Goal: Information Seeking & Learning: Learn about a topic

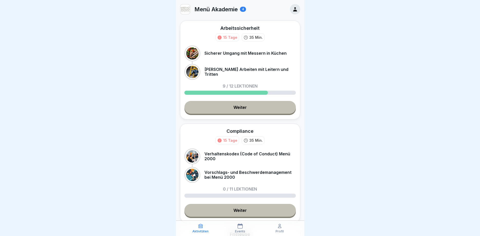
click at [236, 105] on link "Weiter" at bounding box center [239, 107] width 111 height 13
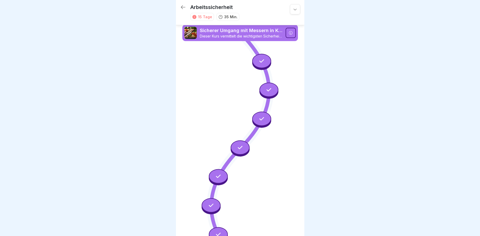
click at [292, 34] on icon at bounding box center [290, 33] width 4 height 4
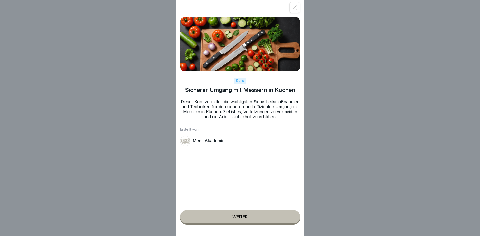
click at [234, 215] on div "Weiter" at bounding box center [239, 216] width 15 height 5
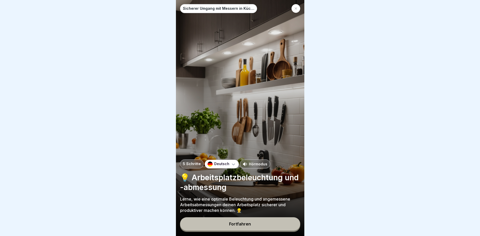
click at [240, 220] on button "Fortfahren" at bounding box center [240, 223] width 120 height 13
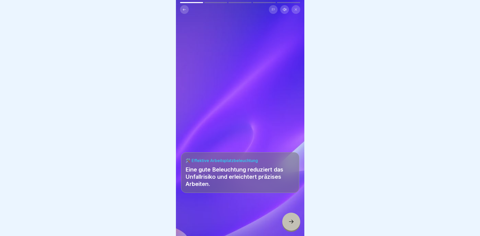
click at [294, 226] on div at bounding box center [291, 221] width 18 height 18
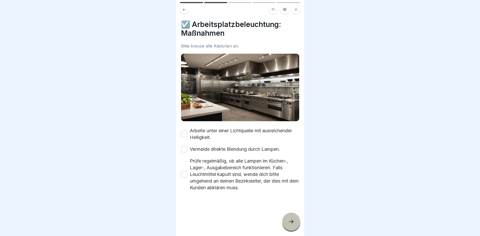
click at [185, 134] on button "Arbeite unter einer Lichtquelle mit ausreichender Helligkeit." at bounding box center [184, 134] width 6 height 6
click at [185, 151] on button "Vermeide direkte Blendung durch Lampen." at bounding box center [184, 149] width 6 height 6
click at [188, 174] on div "Prüfe regelmäßig, ob alle Lampen im Küchen-, Lager-, Ausgabebereich funktionier…" at bounding box center [240, 174] width 118 height 33
click at [185, 173] on button "Prüfe regelmäßig, ob alle Lampen im Küchen-, Lager-, Ausgabebereich funktionier…" at bounding box center [184, 174] width 6 height 6
click at [290, 218] on div at bounding box center [291, 221] width 18 height 18
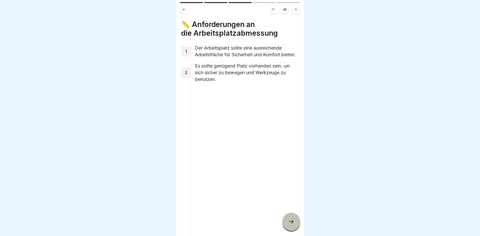
click at [291, 218] on div at bounding box center [291, 221] width 18 height 18
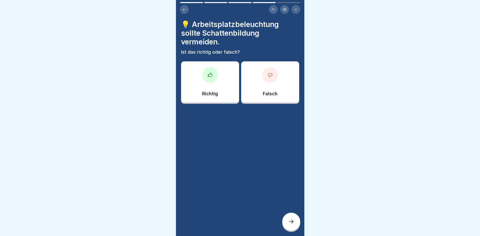
click at [213, 78] on div at bounding box center [209, 74] width 15 height 15
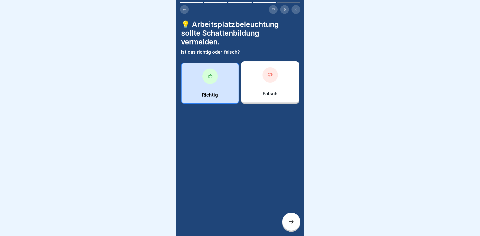
click at [293, 217] on div at bounding box center [291, 221] width 18 height 18
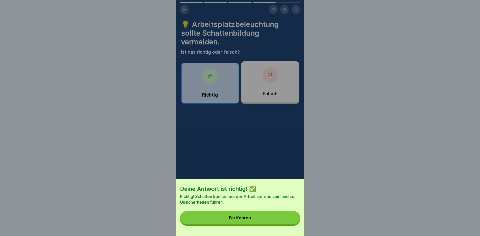
click at [242, 213] on button "Fortfahren" at bounding box center [240, 217] width 120 height 13
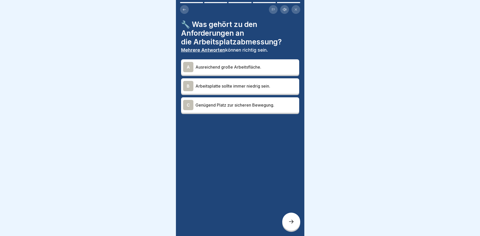
click at [186, 68] on div "A" at bounding box center [188, 67] width 10 height 10
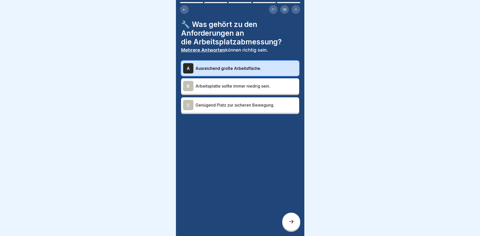
click at [190, 105] on div "C" at bounding box center [188, 105] width 10 height 10
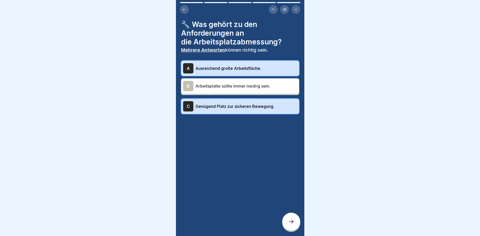
click at [296, 217] on div at bounding box center [291, 221] width 18 height 18
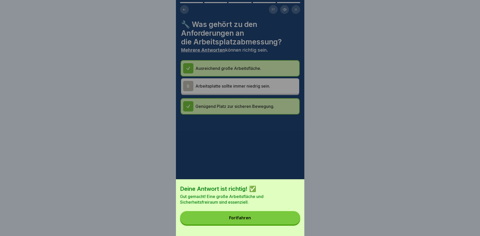
click at [239, 217] on div "Fortfahren" at bounding box center [240, 217] width 22 height 5
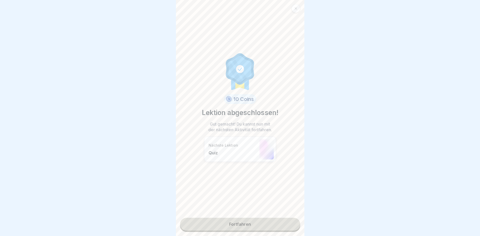
click at [256, 221] on link "Fortfahren" at bounding box center [240, 224] width 120 height 13
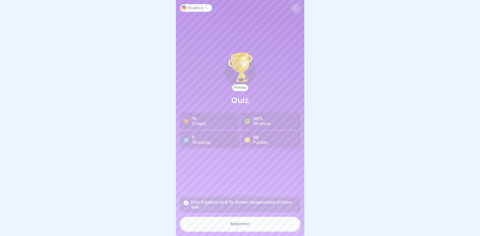
click at [244, 225] on div "Beginnen" at bounding box center [239, 223] width 19 height 5
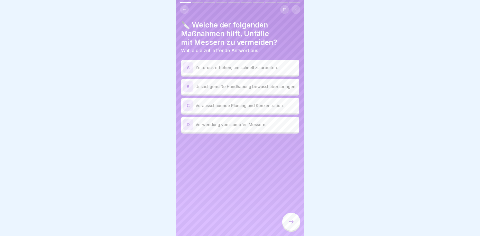
click at [192, 108] on div "C" at bounding box center [188, 105] width 10 height 10
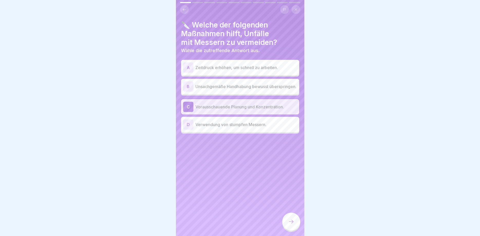
click at [295, 220] on div at bounding box center [291, 221] width 18 height 18
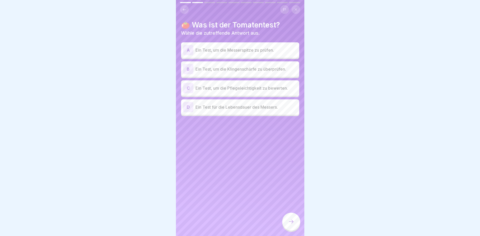
click at [189, 71] on div "B" at bounding box center [188, 69] width 10 height 10
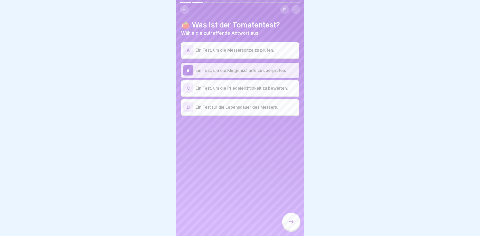
click at [291, 221] on icon at bounding box center [291, 221] width 6 height 6
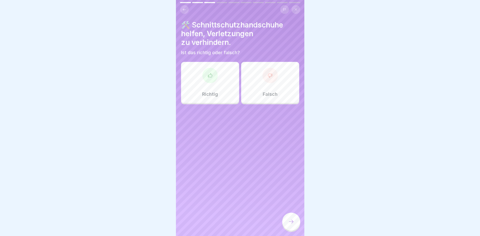
click at [208, 79] on div at bounding box center [209, 75] width 15 height 15
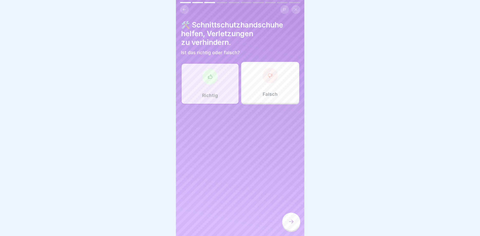
click at [287, 218] on div at bounding box center [291, 221] width 18 height 18
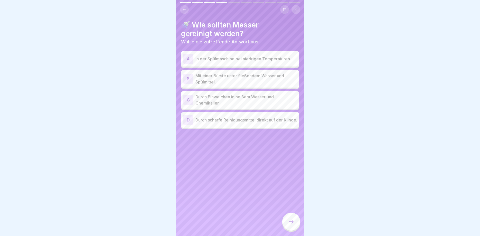
click at [189, 80] on div "B" at bounding box center [188, 79] width 10 height 10
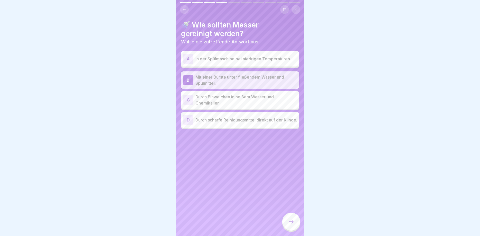
drag, startPoint x: 295, startPoint y: 219, endPoint x: 297, endPoint y: 217, distance: 2.7
click at [295, 219] on div at bounding box center [291, 221] width 18 height 18
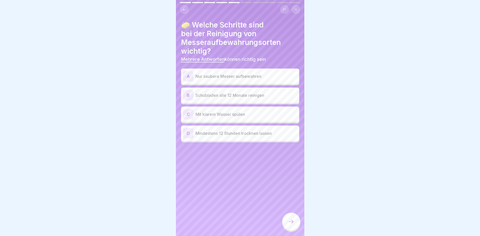
click at [186, 75] on div "A" at bounding box center [188, 76] width 10 height 10
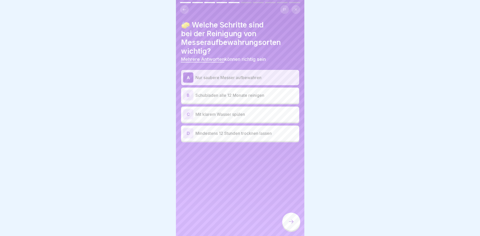
click at [188, 96] on div "B" at bounding box center [188, 95] width 10 height 10
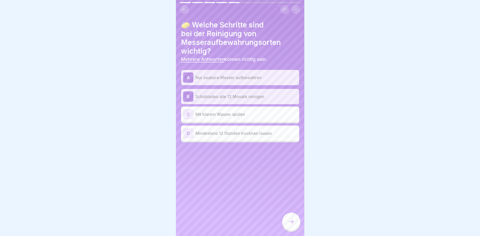
click at [190, 132] on div "D" at bounding box center [188, 133] width 10 height 10
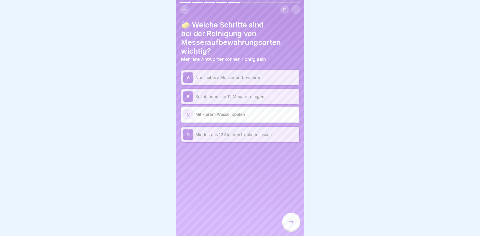
click at [289, 217] on div at bounding box center [291, 221] width 18 height 18
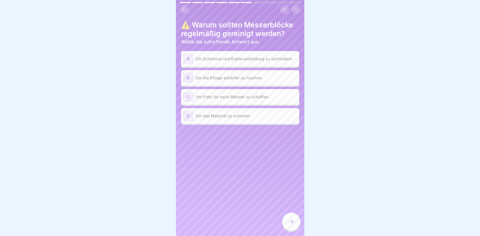
click at [188, 56] on div "A" at bounding box center [188, 59] width 10 height 10
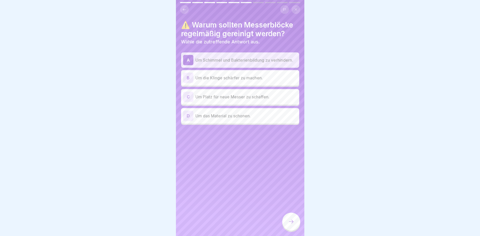
click at [291, 220] on icon at bounding box center [291, 221] width 6 height 6
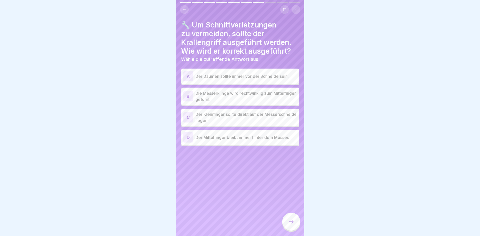
click at [191, 93] on div "B" at bounding box center [188, 96] width 10 height 10
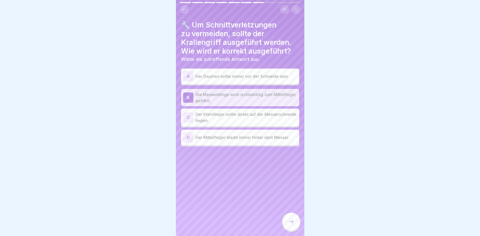
click at [189, 134] on div "D" at bounding box center [188, 137] width 10 height 10
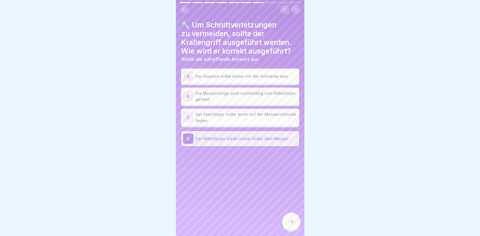
click at [189, 96] on div "B" at bounding box center [188, 96] width 10 height 10
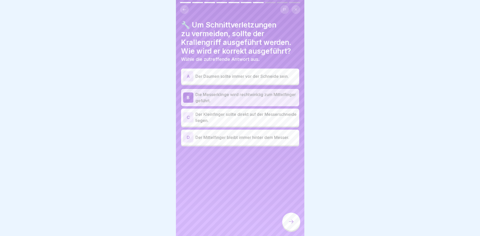
click at [296, 216] on div at bounding box center [291, 221] width 18 height 18
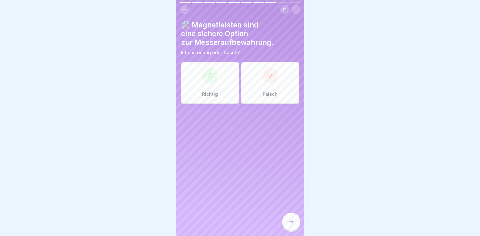
click at [210, 80] on div at bounding box center [209, 75] width 15 height 15
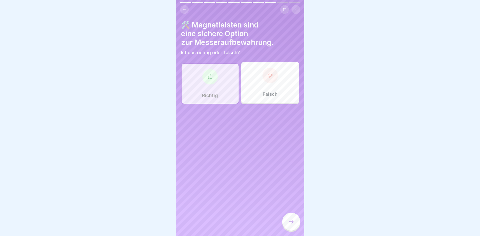
click at [290, 219] on icon at bounding box center [291, 221] width 6 height 6
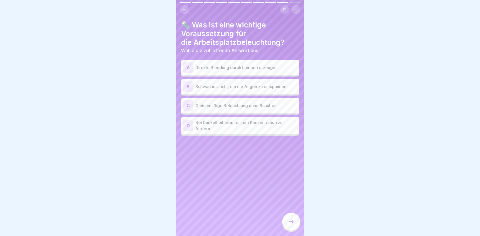
click at [190, 107] on div "C" at bounding box center [188, 105] width 10 height 10
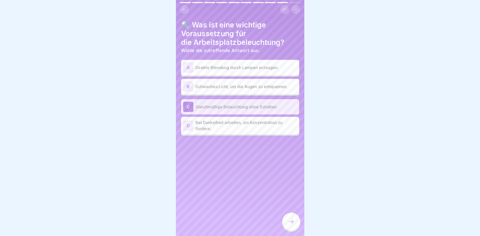
click at [288, 220] on icon at bounding box center [291, 221] width 6 height 6
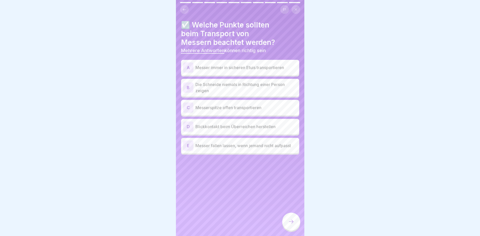
click at [191, 65] on div "A" at bounding box center [188, 67] width 10 height 10
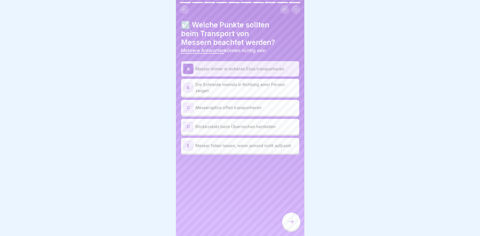
click at [189, 88] on div "B" at bounding box center [188, 87] width 10 height 10
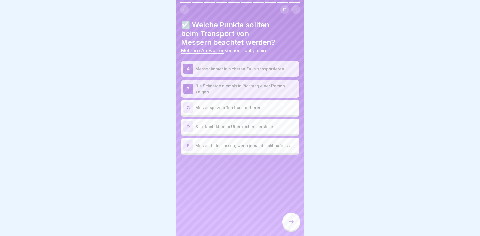
click at [189, 123] on div "D" at bounding box center [188, 126] width 10 height 10
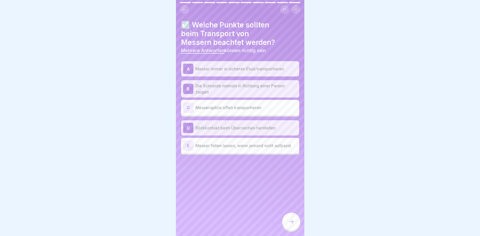
click at [290, 217] on div at bounding box center [291, 221] width 18 height 18
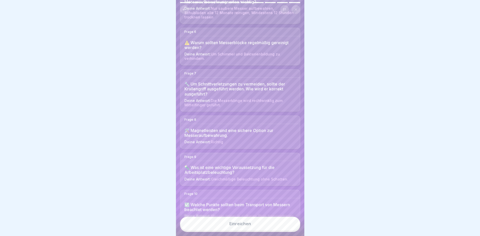
scroll to position [231, 0]
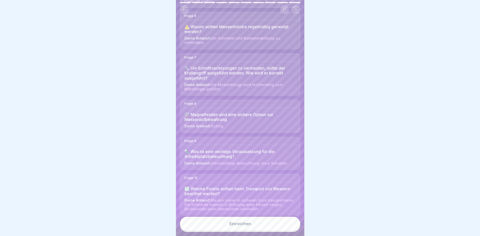
click at [253, 224] on button "Einreichen" at bounding box center [240, 224] width 120 height 14
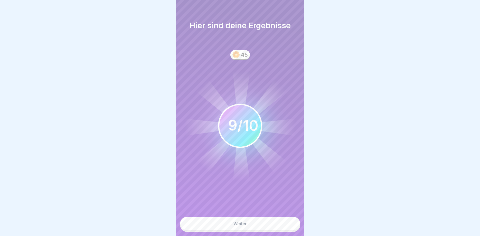
click at [253, 218] on button "Weiter" at bounding box center [240, 224] width 120 height 14
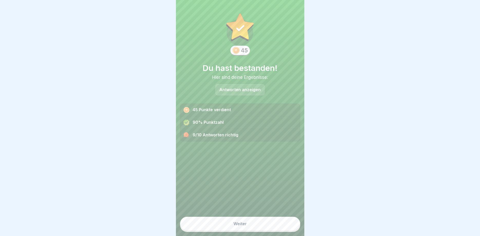
click at [257, 92] on p "Antworten anzeigen" at bounding box center [239, 90] width 41 height 4
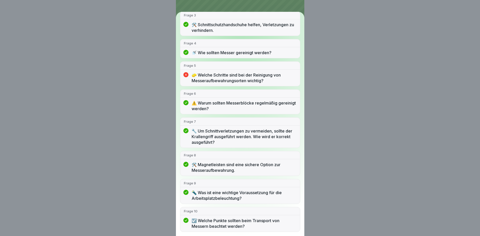
scroll to position [0, 0]
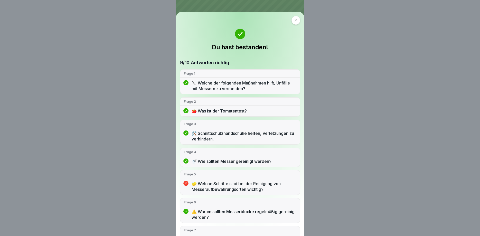
click at [291, 20] on div at bounding box center [295, 20] width 9 height 9
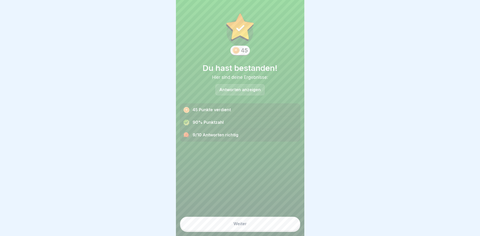
click at [243, 220] on button "Weiter" at bounding box center [240, 224] width 120 height 14
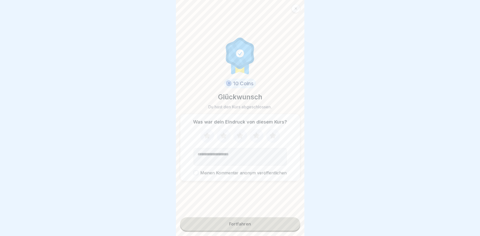
click at [223, 135] on icon at bounding box center [223, 135] width 7 height 6
drag, startPoint x: 197, startPoint y: 173, endPoint x: 199, endPoint y: 175, distance: 3.5
click at [198, 173] on button "Meinen Kommentar anonym veröffentlichen" at bounding box center [195, 172] width 5 height 5
click at [240, 225] on div "Fortfahren" at bounding box center [240, 223] width 22 height 5
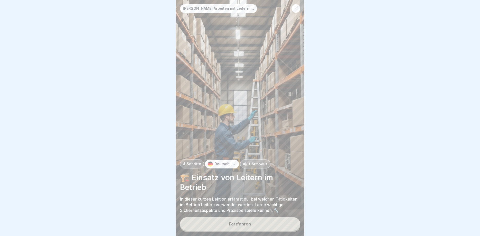
click at [249, 221] on button "Fortfahren" at bounding box center [240, 223] width 120 height 13
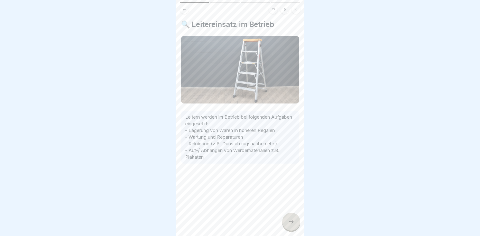
click at [288, 220] on icon at bounding box center [291, 221] width 6 height 6
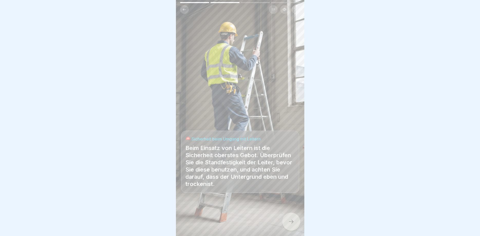
click at [290, 223] on icon at bounding box center [291, 221] width 6 height 6
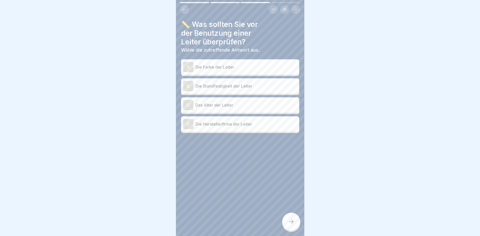
click at [190, 88] on div "B" at bounding box center [188, 86] width 10 height 10
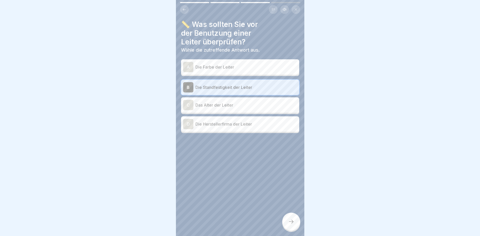
click at [291, 218] on div at bounding box center [291, 221] width 18 height 18
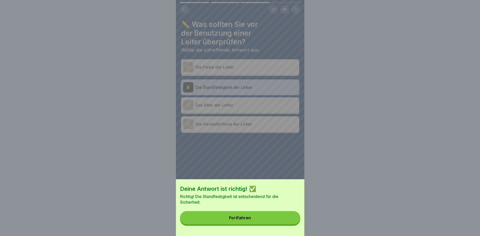
drag, startPoint x: 249, startPoint y: 221, endPoint x: 236, endPoint y: 204, distance: 21.5
click at [249, 220] on button "Fortfahren" at bounding box center [240, 217] width 120 height 13
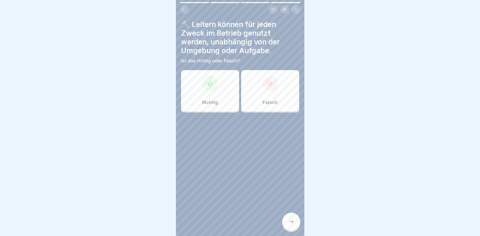
click at [265, 88] on div at bounding box center [269, 83] width 15 height 15
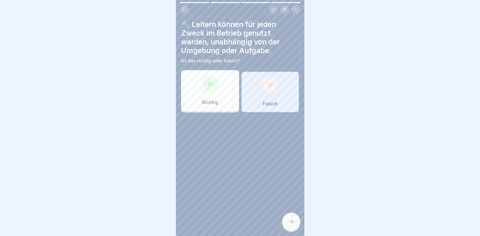
click at [289, 221] on icon at bounding box center [291, 221] width 6 height 6
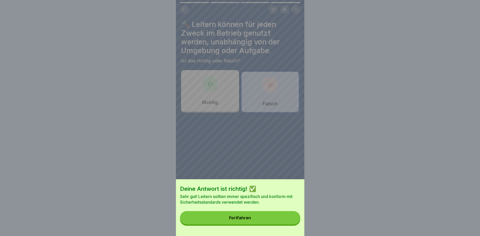
click at [240, 215] on button "Fortfahren" at bounding box center [240, 217] width 120 height 13
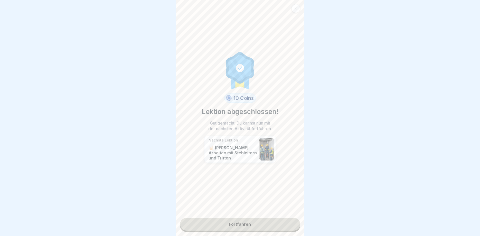
click at [239, 221] on link "Fortfahren" at bounding box center [240, 224] width 120 height 13
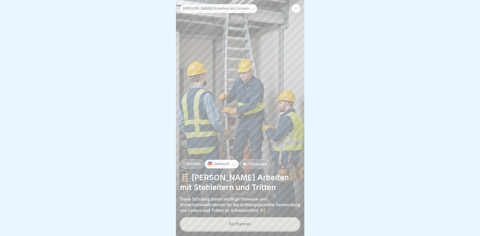
click at [241, 223] on div "Fortfahren" at bounding box center [240, 223] width 22 height 5
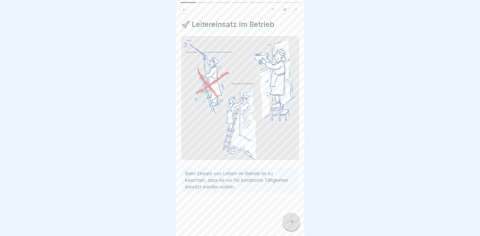
click at [290, 224] on icon at bounding box center [291, 221] width 6 height 6
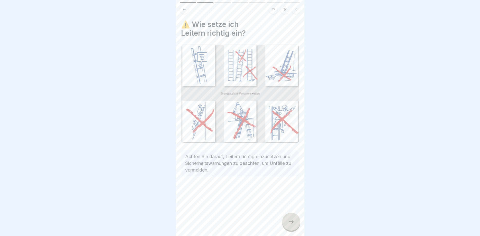
click at [292, 222] on icon at bounding box center [291, 221] width 6 height 6
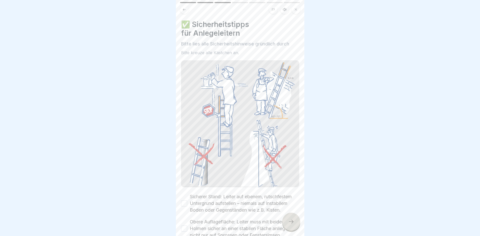
click at [295, 221] on div at bounding box center [291, 221] width 18 height 18
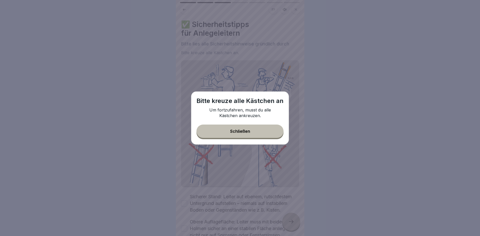
click at [258, 133] on button "Schließen" at bounding box center [239, 130] width 87 height 13
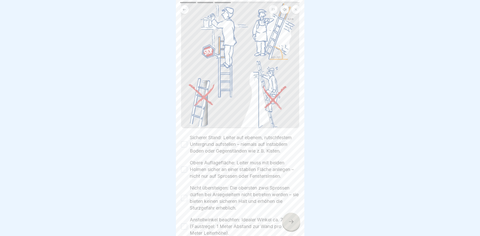
scroll to position [115, 0]
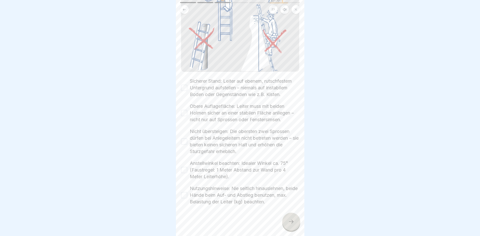
click at [186, 87] on button "Sicherer Stand: Leiter auf ebenem, rutschfestem Untergrund aufstellen – niemals…" at bounding box center [184, 88] width 6 height 6
click at [186, 112] on button "Obere Auflagefläche: Leiter muss mit beiden Holmen sicher an einer stabilen Flä…" at bounding box center [184, 113] width 6 height 6
click at [186, 142] on button "Nicht übersteigen: Die obersten zwei Sprossen dürfen bei Anlegeleitern nicht be…" at bounding box center [184, 141] width 6 height 6
click at [186, 168] on button "Anstellwinkel beachten: Idealer Winkel ca. 75° (Faustregel: 1 Meter Abstand zur…" at bounding box center [184, 170] width 6 height 6
click at [183, 194] on button "Nutzungshinweise: Nie seitlich hinauslehnen, beide Hände beim Auf- und Abstieg …" at bounding box center [184, 195] width 6 height 6
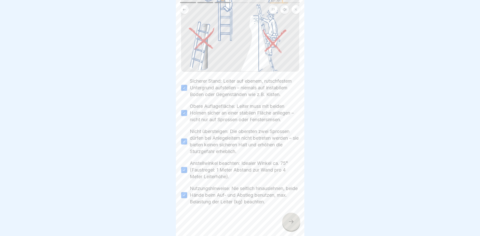
click at [297, 218] on div at bounding box center [291, 221] width 18 height 18
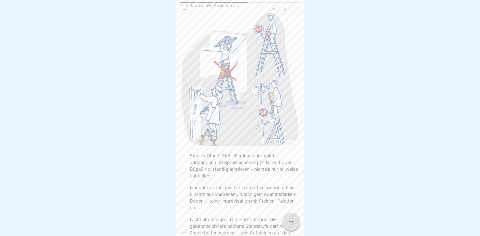
scroll to position [92, 0]
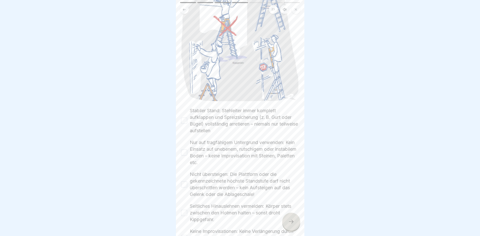
click at [185, 122] on button "Stabiler Stand: Stehleiter immer komplett aufklappen und Spreizsicherung (z. B.…" at bounding box center [184, 121] width 6 height 6
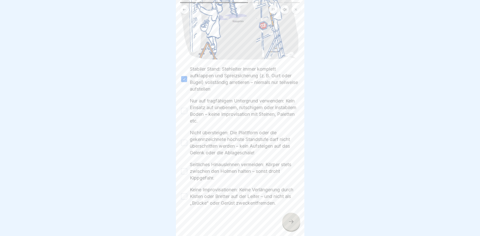
scroll to position [135, 0]
click at [183, 109] on button "Nur auf tragfähigem Untergrund verwenden: Kein Einsatz auf unebenem, rutschigem…" at bounding box center [184, 109] width 6 height 6
click at [184, 140] on button "Nicht übersteigen: Die Plattform oder die gekennzeichnete höchste Standstufe da…" at bounding box center [184, 141] width 6 height 6
click at [184, 167] on button "Seitliches Hinauslehnen vermeiden: Körper stets zwischen den Holmen halten – so…" at bounding box center [184, 170] width 6 height 6
click at [185, 194] on button "Keine Improvisationen: Keine Verlängerung durch Kisten oder Bretter auf der Lei…" at bounding box center [184, 195] width 6 height 6
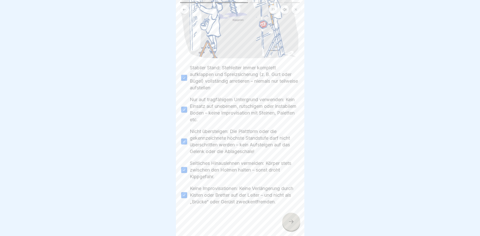
click at [288, 217] on div at bounding box center [291, 221] width 18 height 18
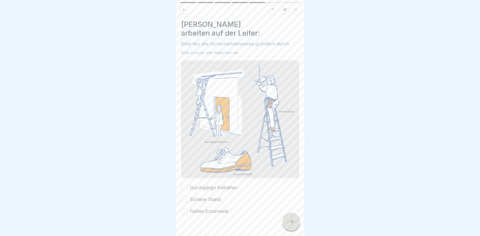
click at [185, 185] on button "Durchgänge freihalten" at bounding box center [184, 188] width 6 height 6
click at [183, 196] on button "Sicherer Stand" at bounding box center [184, 199] width 6 height 6
click at [183, 208] on button "Festes Schuhwerk" at bounding box center [184, 211] width 6 height 6
click at [287, 221] on div at bounding box center [291, 221] width 18 height 18
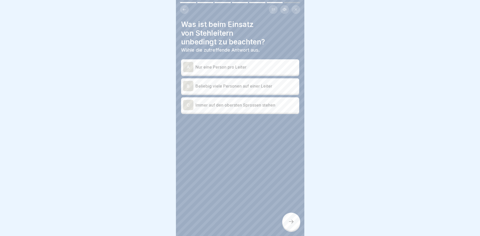
click at [190, 66] on div "A" at bounding box center [188, 67] width 10 height 10
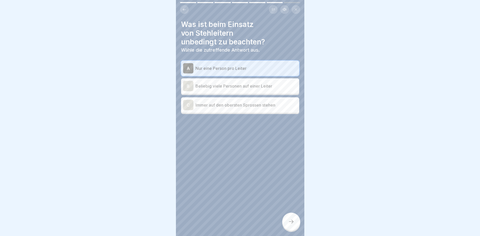
click at [293, 219] on icon at bounding box center [291, 221] width 6 height 6
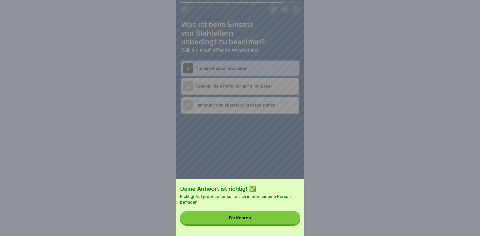
drag, startPoint x: 239, startPoint y: 214, endPoint x: 237, endPoint y: 209, distance: 5.0
click at [239, 214] on button "Fortfahren" at bounding box center [240, 217] width 120 height 13
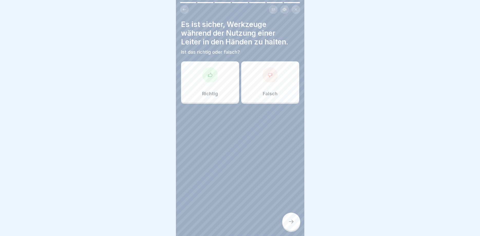
click at [267, 76] on div at bounding box center [269, 74] width 15 height 15
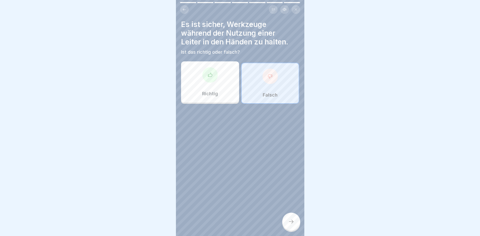
click at [290, 225] on div at bounding box center [291, 221] width 18 height 18
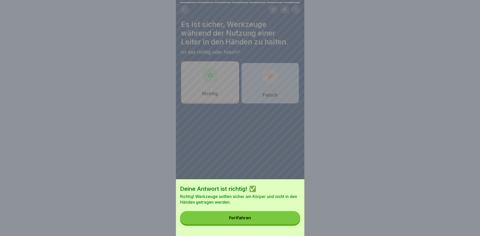
drag, startPoint x: 241, startPoint y: 219, endPoint x: 241, endPoint y: 214, distance: 4.9
click at [242, 218] on div "Fortfahren" at bounding box center [240, 217] width 22 height 5
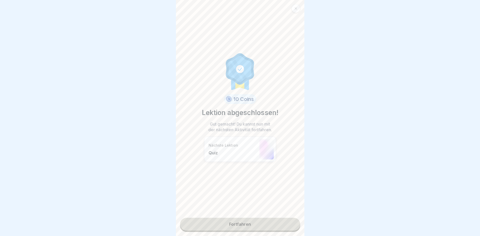
click at [243, 222] on link "Fortfahren" at bounding box center [240, 224] width 120 height 13
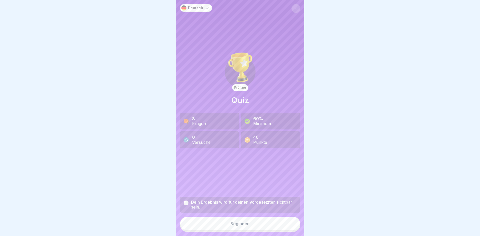
click at [243, 219] on button "Beginnen" at bounding box center [240, 224] width 120 height 14
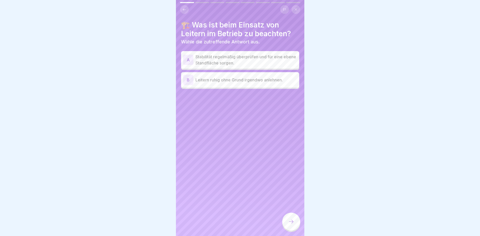
click at [187, 58] on div "A" at bounding box center [188, 60] width 10 height 10
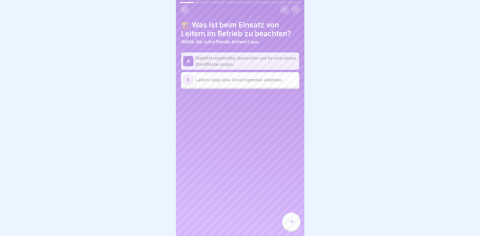
click at [288, 219] on div at bounding box center [291, 221] width 18 height 18
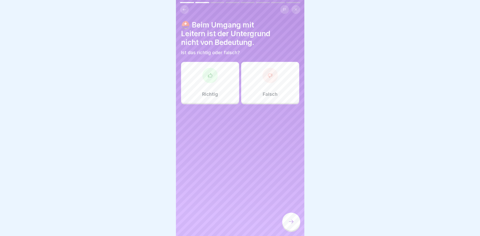
click at [276, 72] on div at bounding box center [269, 75] width 15 height 15
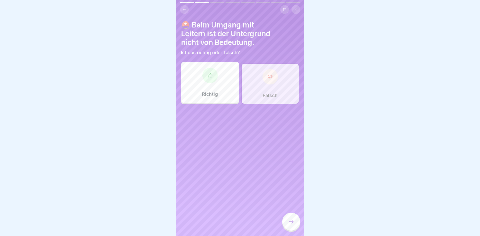
click at [292, 216] on div at bounding box center [291, 221] width 18 height 18
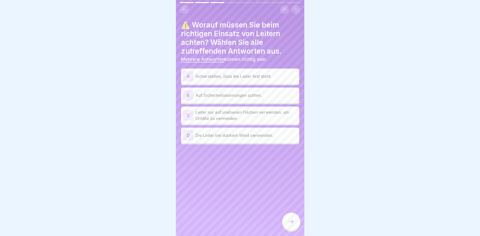
click at [187, 77] on div "A" at bounding box center [188, 76] width 10 height 10
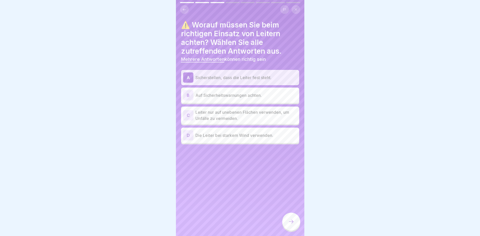
click at [188, 94] on div "B" at bounding box center [188, 95] width 10 height 10
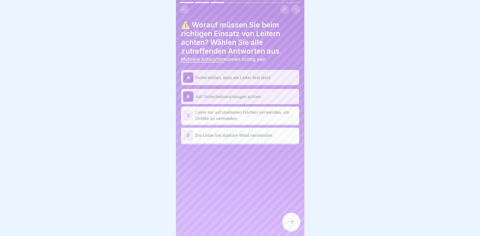
click at [292, 222] on icon at bounding box center [291, 221] width 6 height 6
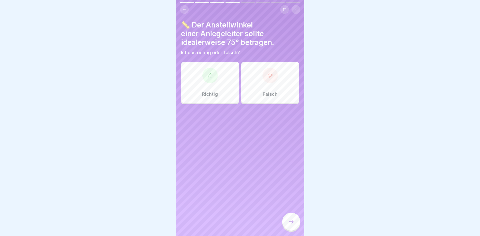
click at [208, 82] on div at bounding box center [209, 75] width 15 height 15
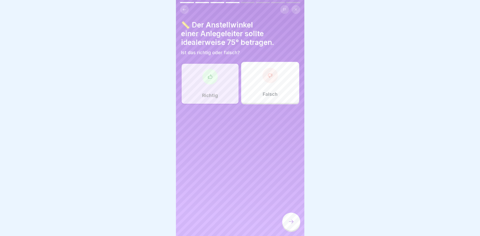
click at [290, 221] on icon at bounding box center [291, 221] width 6 height 6
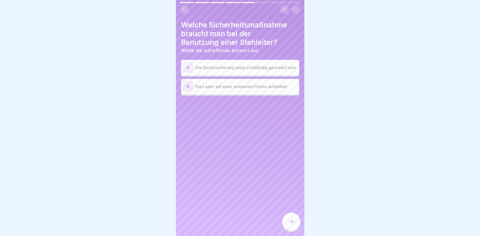
click at [186, 67] on div "A" at bounding box center [188, 67] width 10 height 10
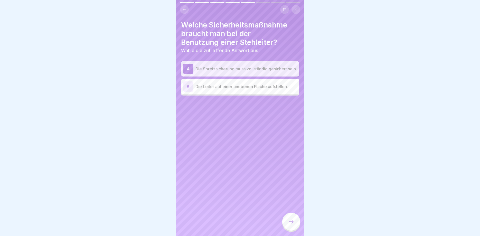
drag, startPoint x: 290, startPoint y: 217, endPoint x: 263, endPoint y: 195, distance: 34.7
click at [289, 216] on div at bounding box center [291, 221] width 18 height 18
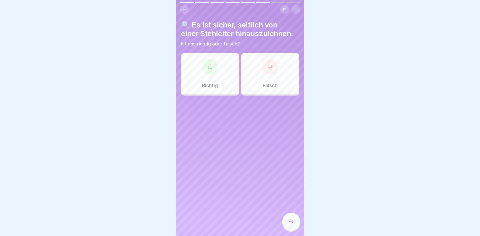
click at [266, 67] on div at bounding box center [269, 66] width 15 height 15
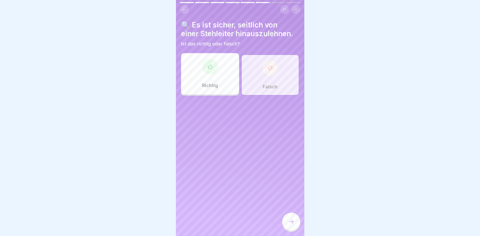
drag, startPoint x: 296, startPoint y: 220, endPoint x: 294, endPoint y: 216, distance: 4.5
click at [296, 220] on div at bounding box center [291, 221] width 18 height 18
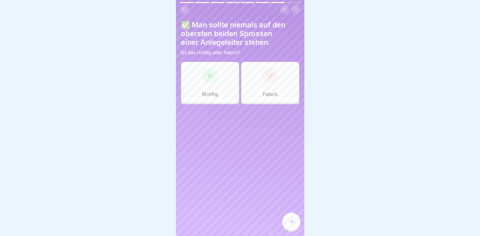
click at [208, 76] on icon at bounding box center [210, 75] width 4 height 4
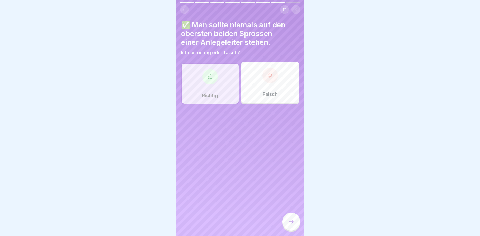
drag, startPoint x: 293, startPoint y: 220, endPoint x: 243, endPoint y: 179, distance: 64.0
click at [292, 219] on div at bounding box center [291, 221] width 18 height 18
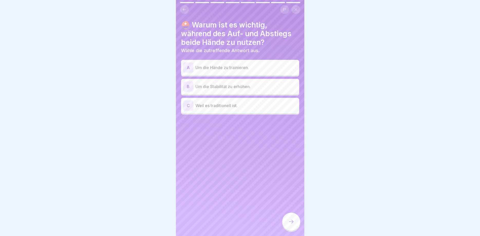
click at [187, 90] on div "B" at bounding box center [188, 86] width 10 height 10
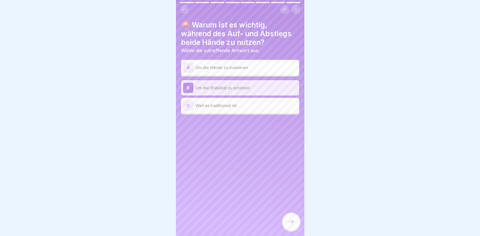
click at [286, 219] on div at bounding box center [291, 221] width 18 height 18
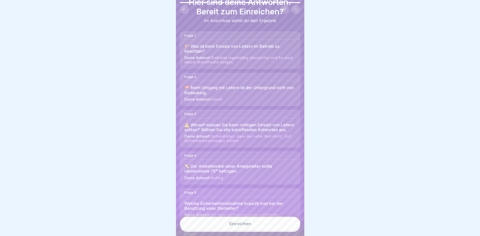
scroll to position [154, 0]
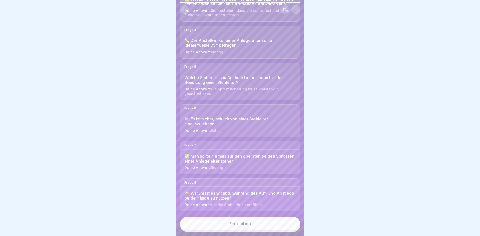
click at [250, 221] on button "Einreichen" at bounding box center [240, 224] width 120 height 14
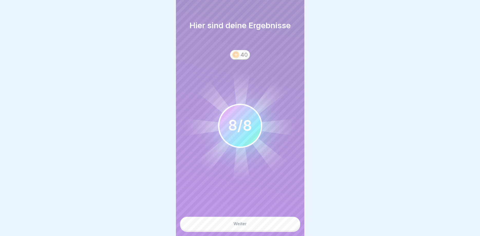
click at [247, 221] on button "Weiter" at bounding box center [240, 224] width 120 height 14
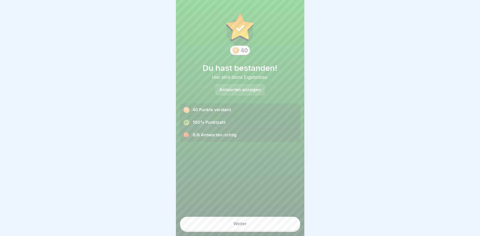
click at [242, 223] on div "Weiter" at bounding box center [239, 223] width 13 height 5
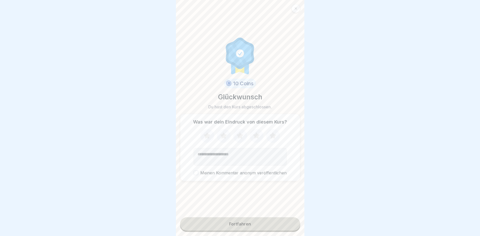
click at [221, 135] on icon at bounding box center [223, 135] width 7 height 6
click at [198, 172] on button "Meinen Kommentar anonym veröffentlichen" at bounding box center [195, 172] width 5 height 5
click at [239, 224] on div "Fortfahren" at bounding box center [240, 223] width 22 height 5
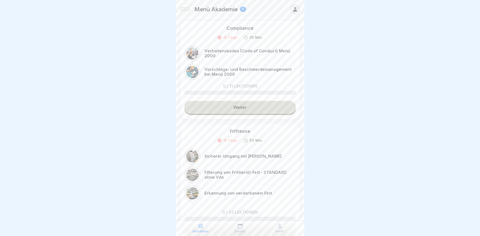
click at [245, 105] on link "Weiter" at bounding box center [239, 107] width 111 height 13
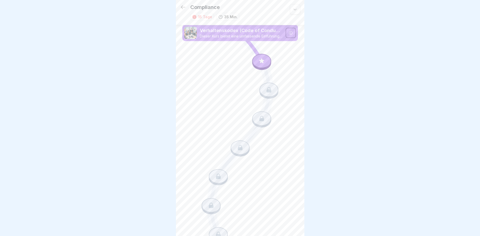
click at [292, 33] on icon at bounding box center [290, 33] width 4 height 4
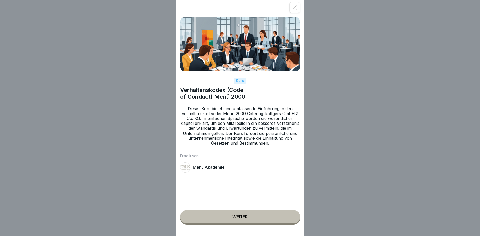
click at [238, 214] on button "Weiter" at bounding box center [240, 216] width 120 height 13
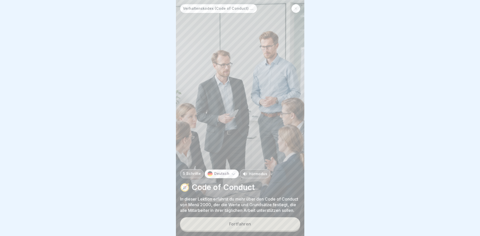
click at [246, 221] on button "Fortfahren" at bounding box center [240, 223] width 120 height 13
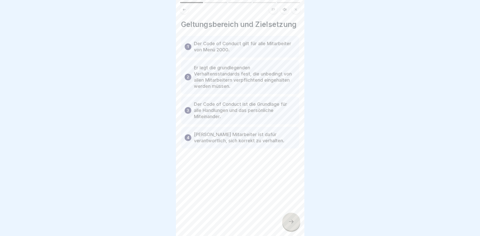
click at [288, 219] on div at bounding box center [291, 221] width 18 height 18
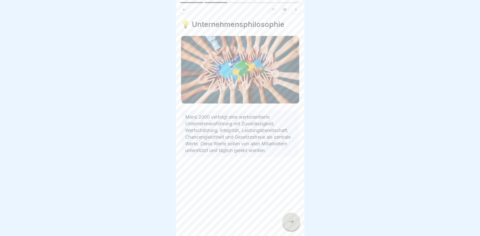
drag, startPoint x: 289, startPoint y: 226, endPoint x: 278, endPoint y: 226, distance: 11.0
click at [289, 225] on div at bounding box center [291, 221] width 18 height 18
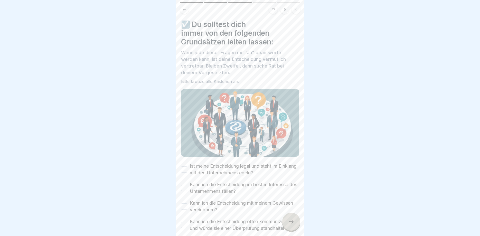
click at [295, 9] on icon at bounding box center [295, 9] width 3 height 3
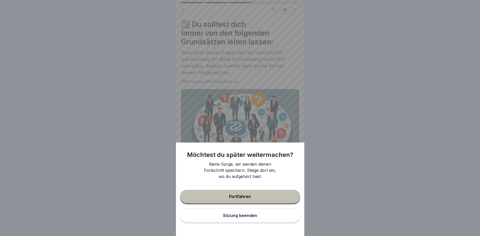
click at [251, 212] on button "Sitzung beenden" at bounding box center [240, 215] width 120 height 14
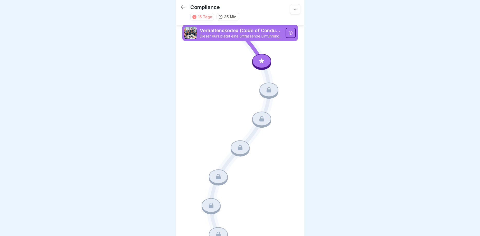
click at [195, 17] on icon at bounding box center [194, 17] width 4 height 4
